Goal: Transaction & Acquisition: Purchase product/service

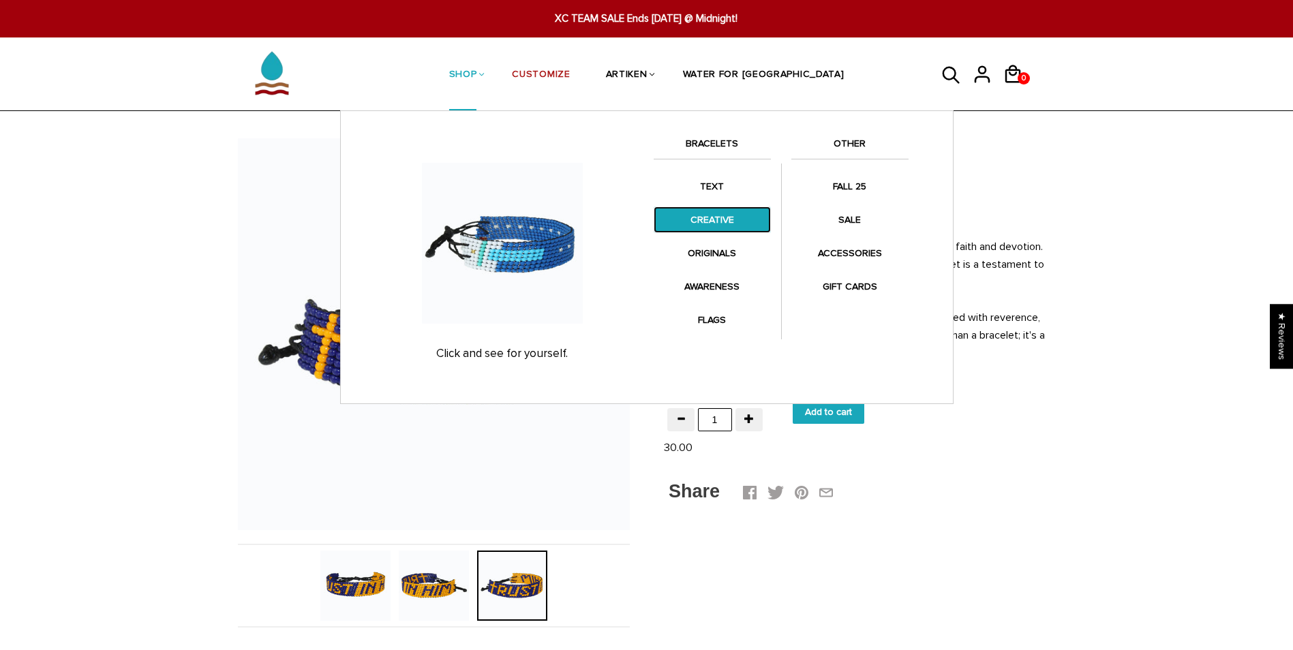
click at [735, 227] on link "CREATIVE" at bounding box center [712, 220] width 117 height 27
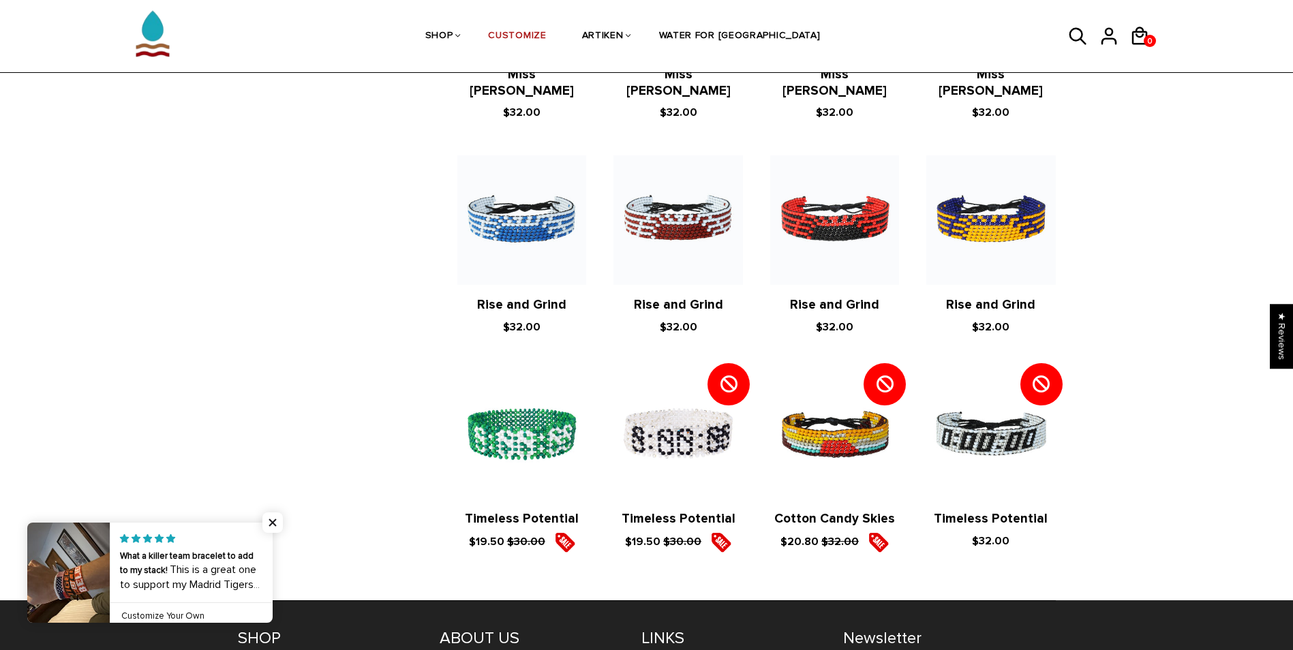
scroll to position [1324, 0]
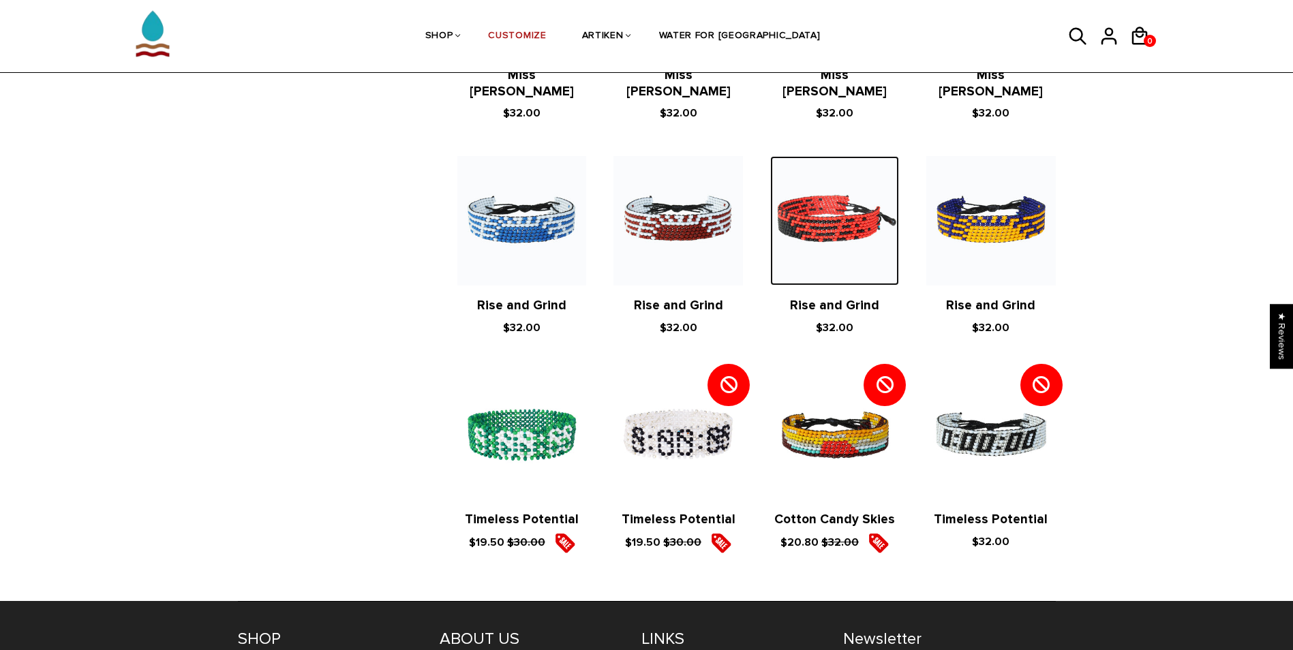
click at [817, 201] on img at bounding box center [835, 220] width 129 height 129
